Goal: Information Seeking & Learning: Learn about a topic

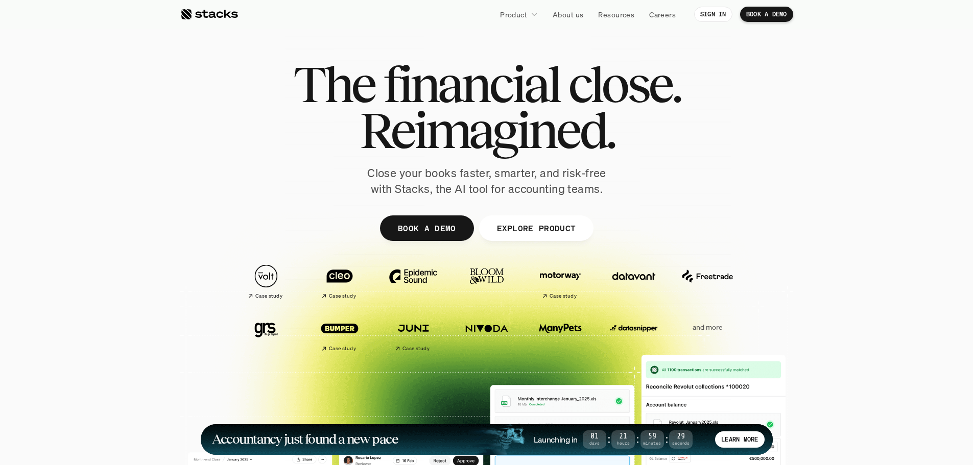
click at [702, 328] on p "and more" at bounding box center [706, 327] width 63 height 9
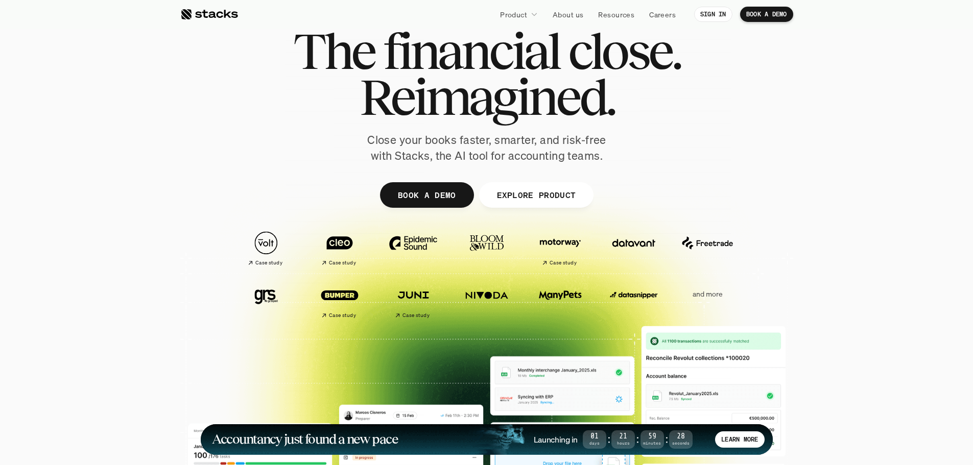
scroll to position [51, 0]
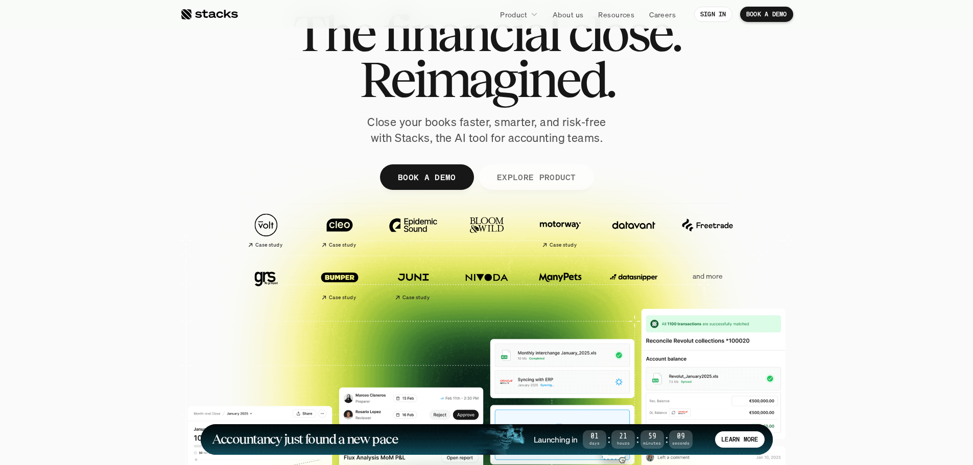
click at [529, 176] on p "EXPLORE PRODUCT" at bounding box center [535, 177] width 79 height 15
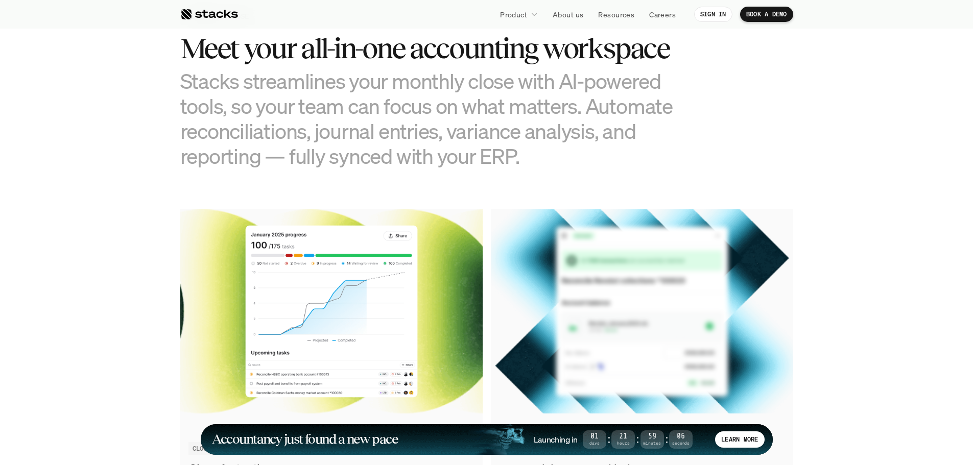
scroll to position [1055, 0]
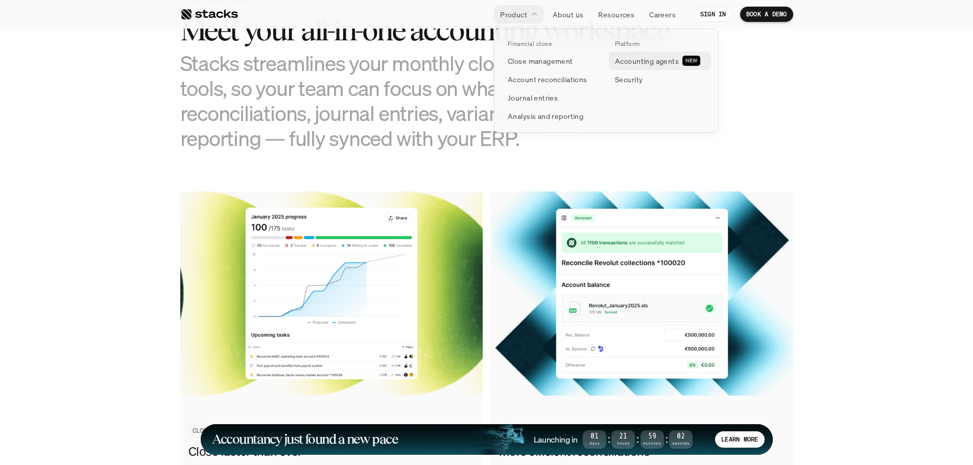
click at [656, 61] on p "Accounting agents" at bounding box center [647, 61] width 64 height 11
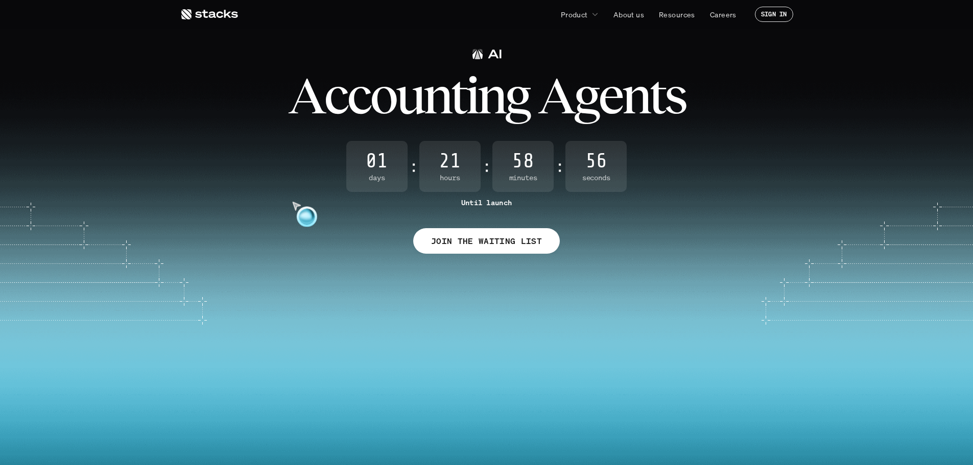
drag, startPoint x: 441, startPoint y: 267, endPoint x: 557, endPoint y: 263, distance: 115.9
click at [516, 265] on div "A c c o u n t i n g A g e n t s 01 Days : 21 Hours : 58 Minutes : 56 Seconds Un…" at bounding box center [486, 361] width 973 height 722
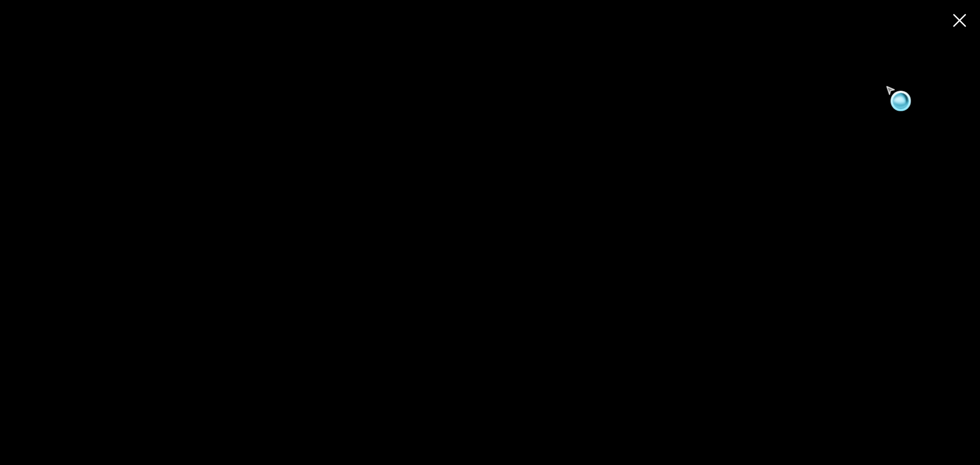
click at [962, 14] on use at bounding box center [960, 20] width 14 height 14
